Goal: Task Accomplishment & Management: Manage account settings

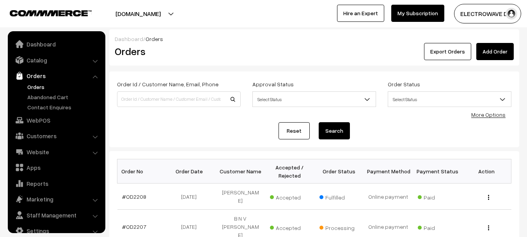
click at [32, 83] on link "Orders" at bounding box center [63, 87] width 77 height 8
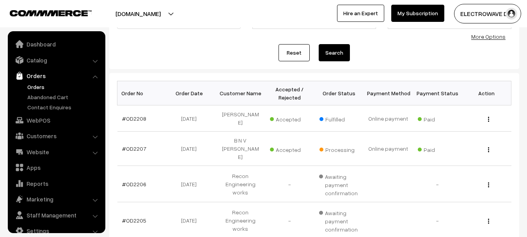
scroll to position [12, 0]
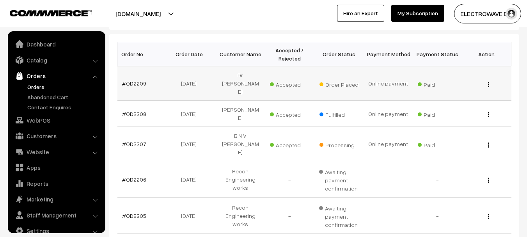
scroll to position [12, 0]
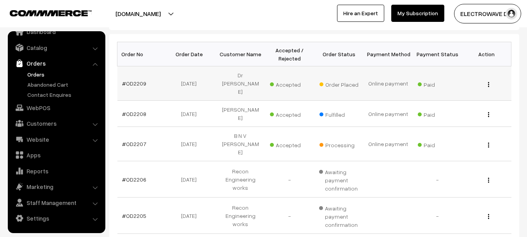
click at [125, 72] on td "#OD2209" at bounding box center [141, 83] width 49 height 34
click at [125, 80] on link "#OD2209" at bounding box center [134, 83] width 24 height 7
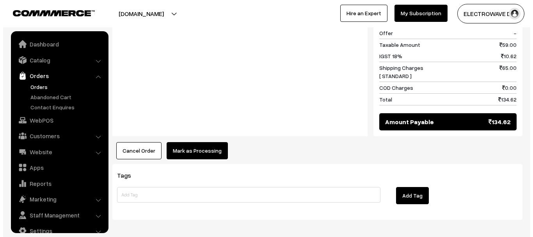
scroll to position [12, 0]
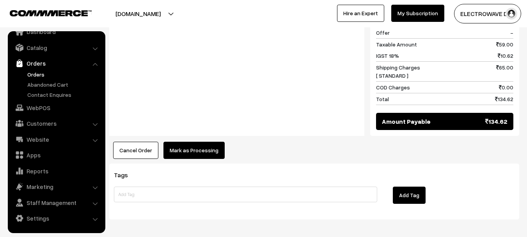
click at [194, 142] on button "Mark as Processing" at bounding box center [193, 150] width 61 height 17
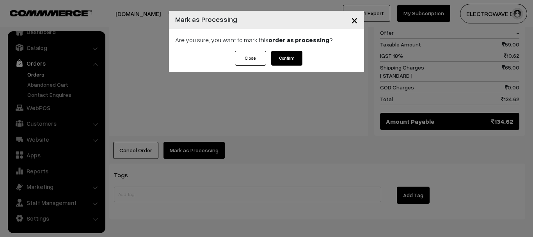
click at [280, 56] on button "Confirm" at bounding box center [286, 58] width 31 height 15
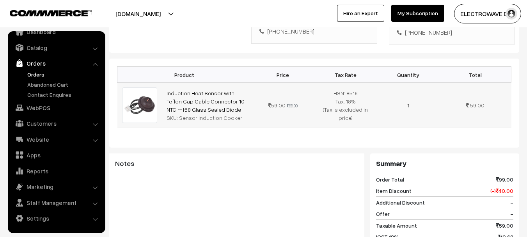
scroll to position [39, 0]
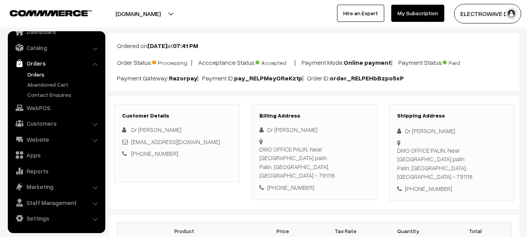
click at [482, 159] on div "DMO OFFICE PALIN, Near [GEOGRAPHIC_DATA] [GEOGRAPHIC_DATA], [GEOGRAPHIC_DATA], …" at bounding box center [451, 163] width 109 height 35
copy div "791118"
click at [42, 72] on link "Orders" at bounding box center [63, 74] width 77 height 8
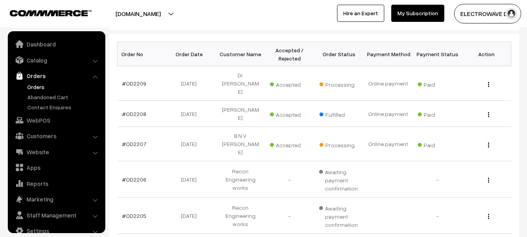
scroll to position [12, 0]
